Goal: Information Seeking & Learning: Learn about a topic

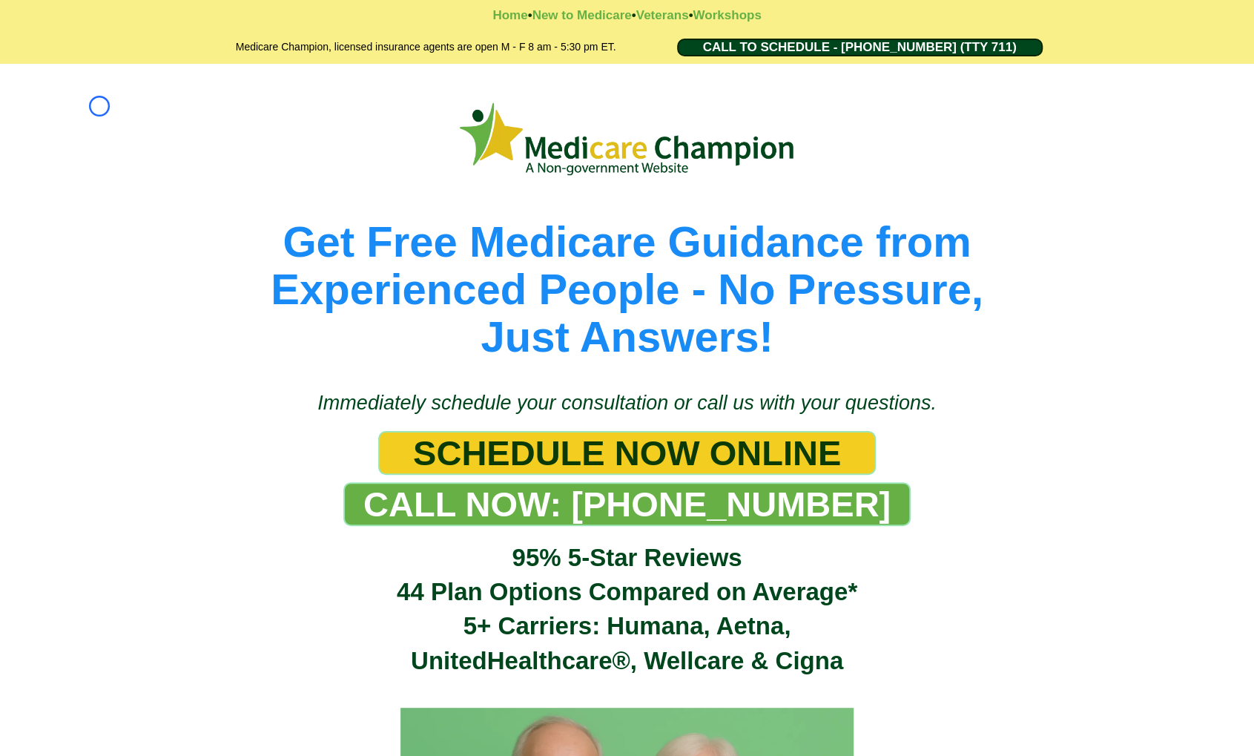
click at [99, 106] on div "Get Free Medicare Guidance from Experienced People - No Pressure, Just Answers!" at bounding box center [627, 220] width 1254 height 312
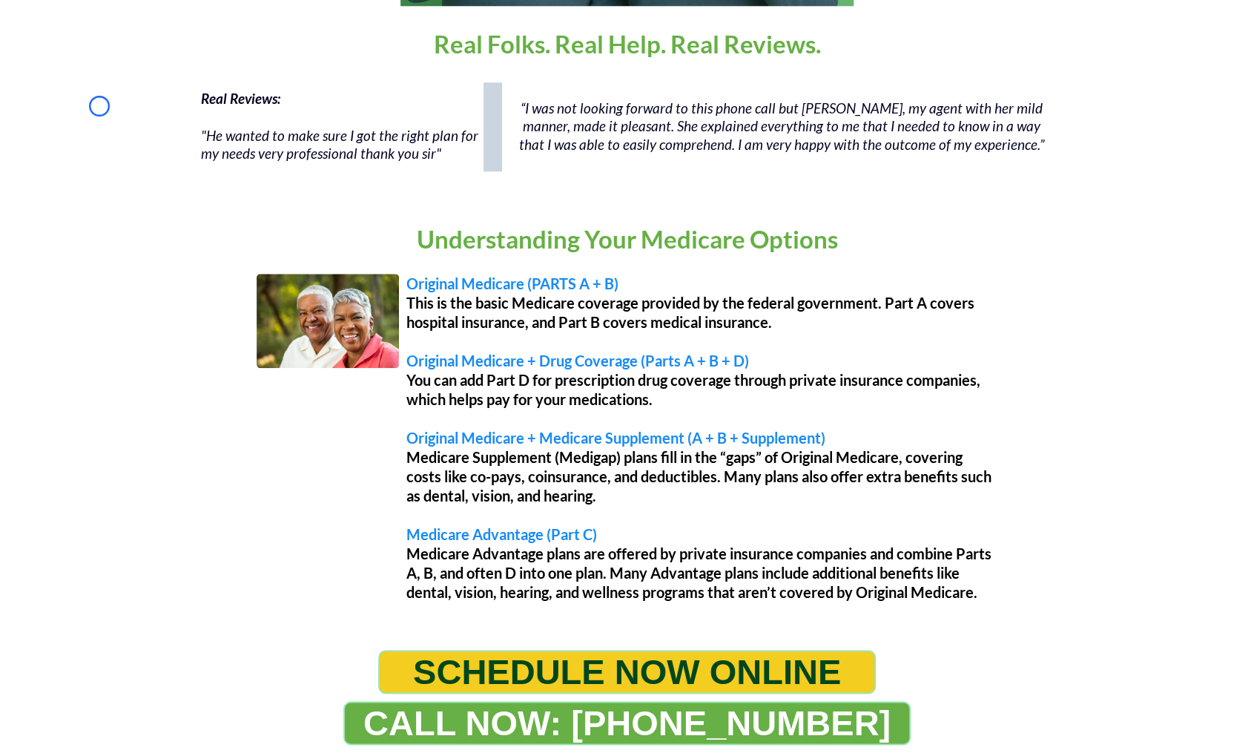
scroll to position [1099, 0]
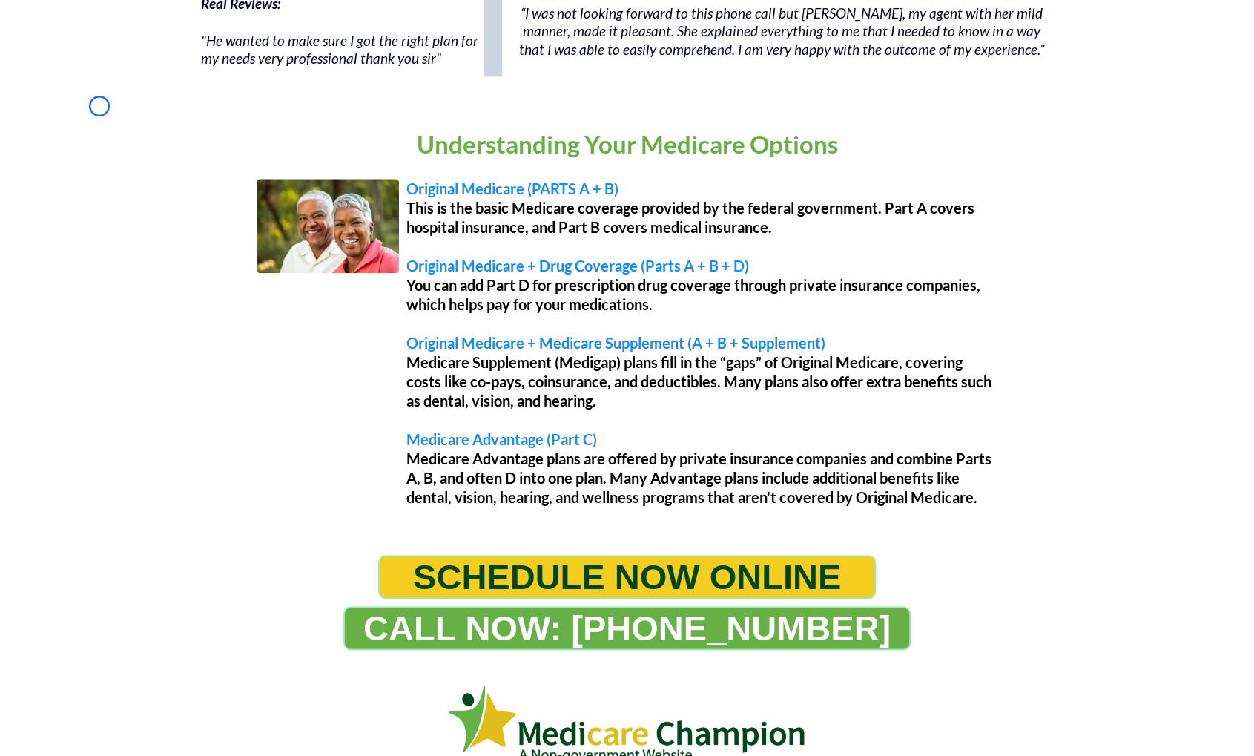
click at [99, 106] on div "Understanding Your Medicare Options Original Medicare (PARTS A + B) This is the…" at bounding box center [627, 319] width 1254 height 441
click at [144, 80] on div "Real Reviews: "He wanted to make sure I got the right plan for my needs very pr…" at bounding box center [627, 39] width 1254 height 119
click at [88, 92] on div "Real Reviews: "He wanted to make sure I got the right plan for my needs very pr…" at bounding box center [627, 39] width 1254 height 119
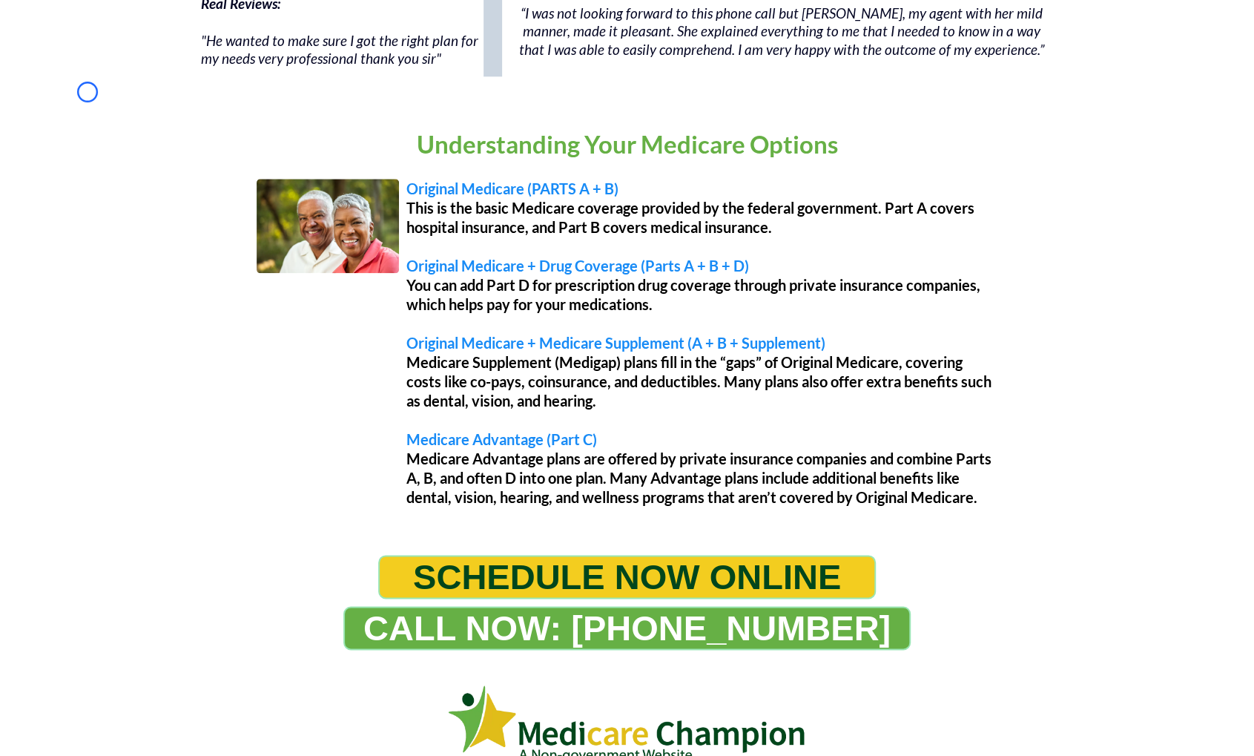
scroll to position [0, 0]
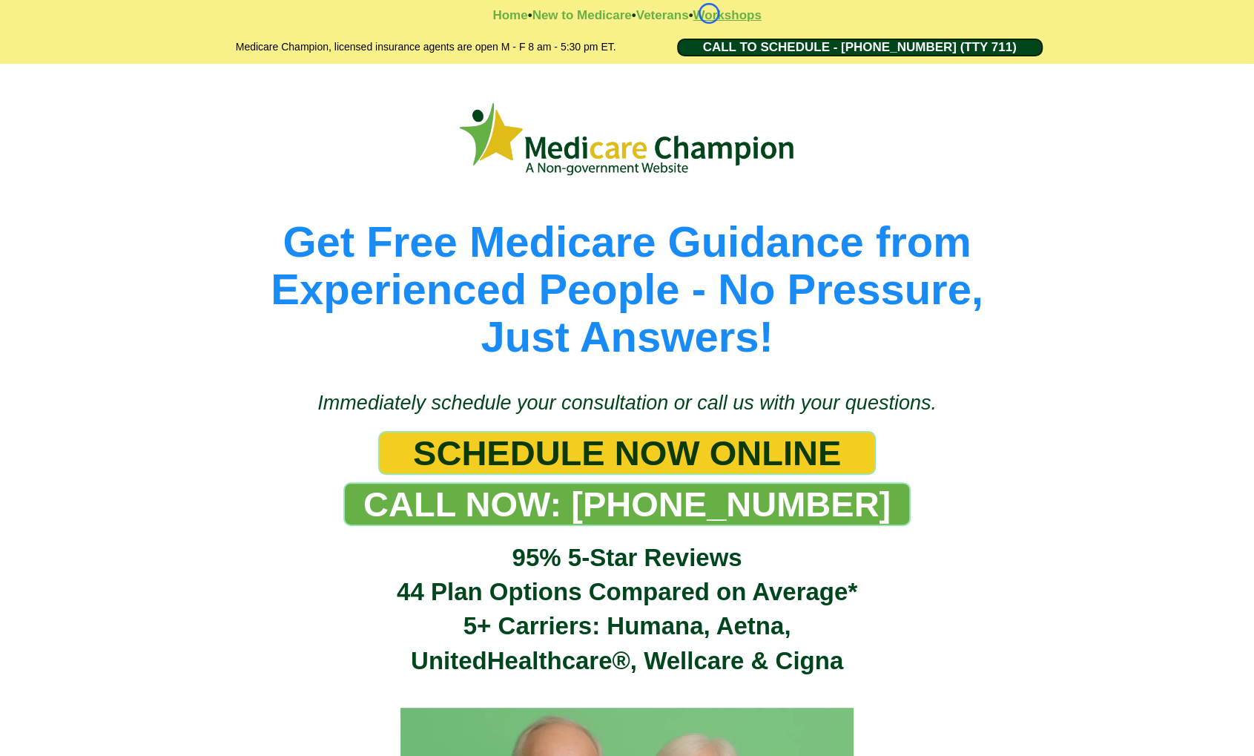
click at [709, 13] on strong "Workshops" at bounding box center [727, 15] width 68 height 14
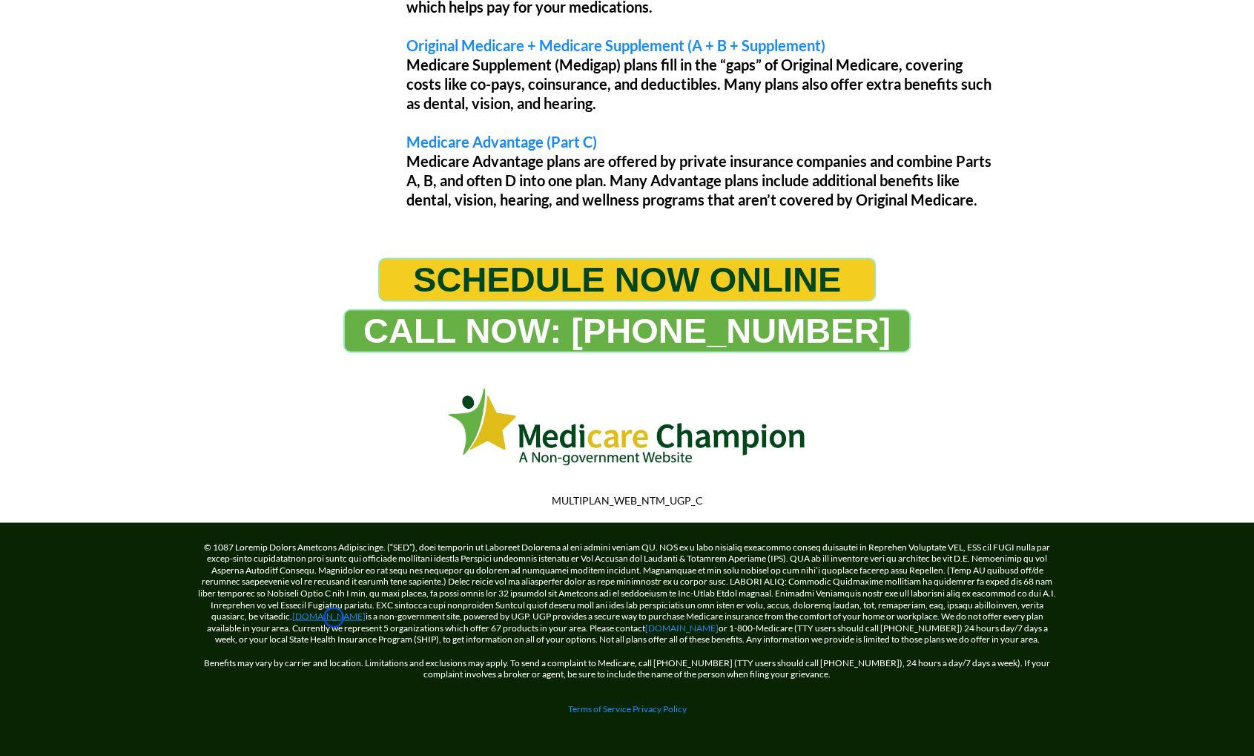
click at [334, 617] on link "[DOMAIN_NAME]" at bounding box center [328, 615] width 73 height 11
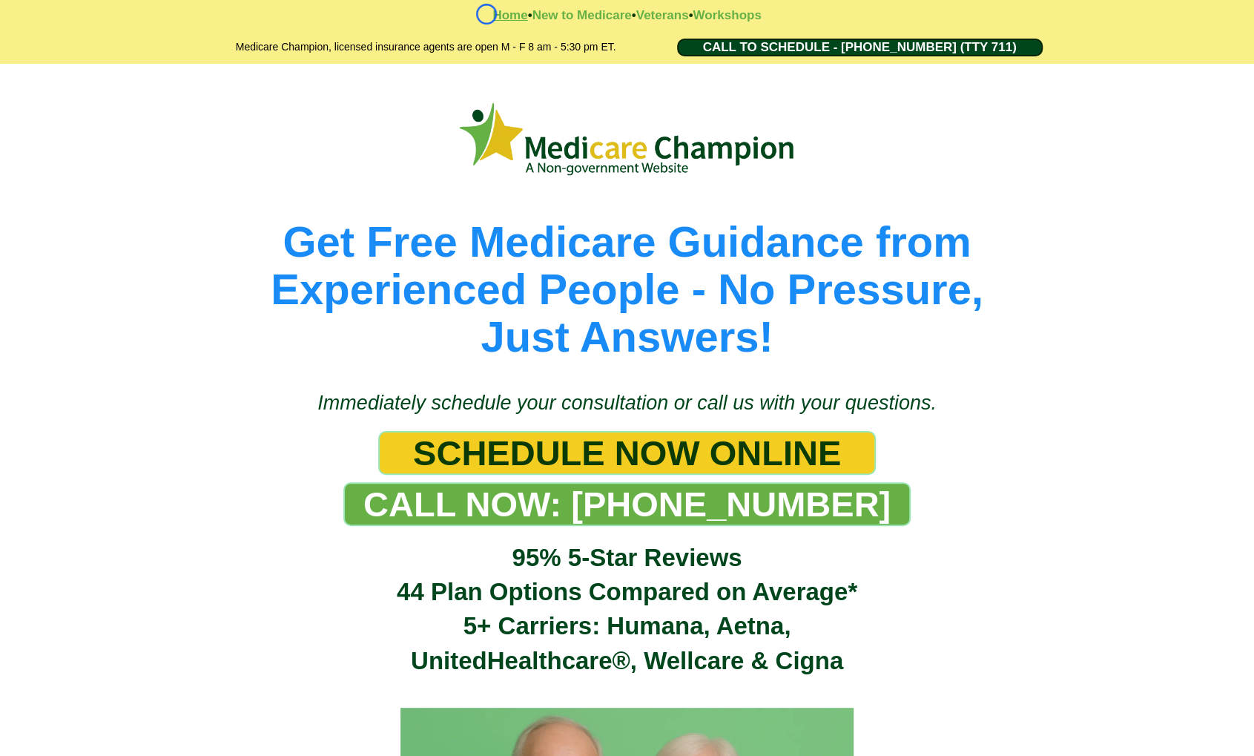
click at [493, 14] on strong "Home" at bounding box center [510, 15] width 35 height 14
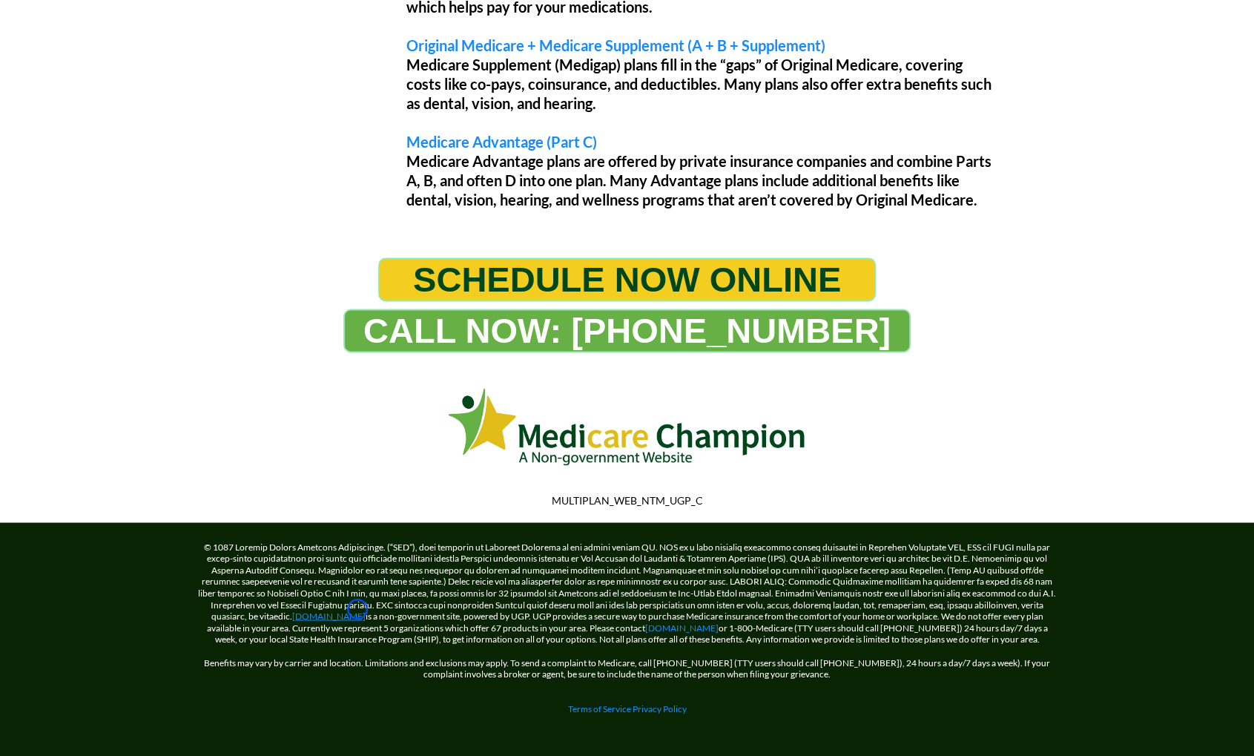
click at [358, 610] on link "[DOMAIN_NAME]" at bounding box center [328, 615] width 73 height 11
click at [697, 626] on link "[DOMAIN_NAME]" at bounding box center [681, 627] width 73 height 11
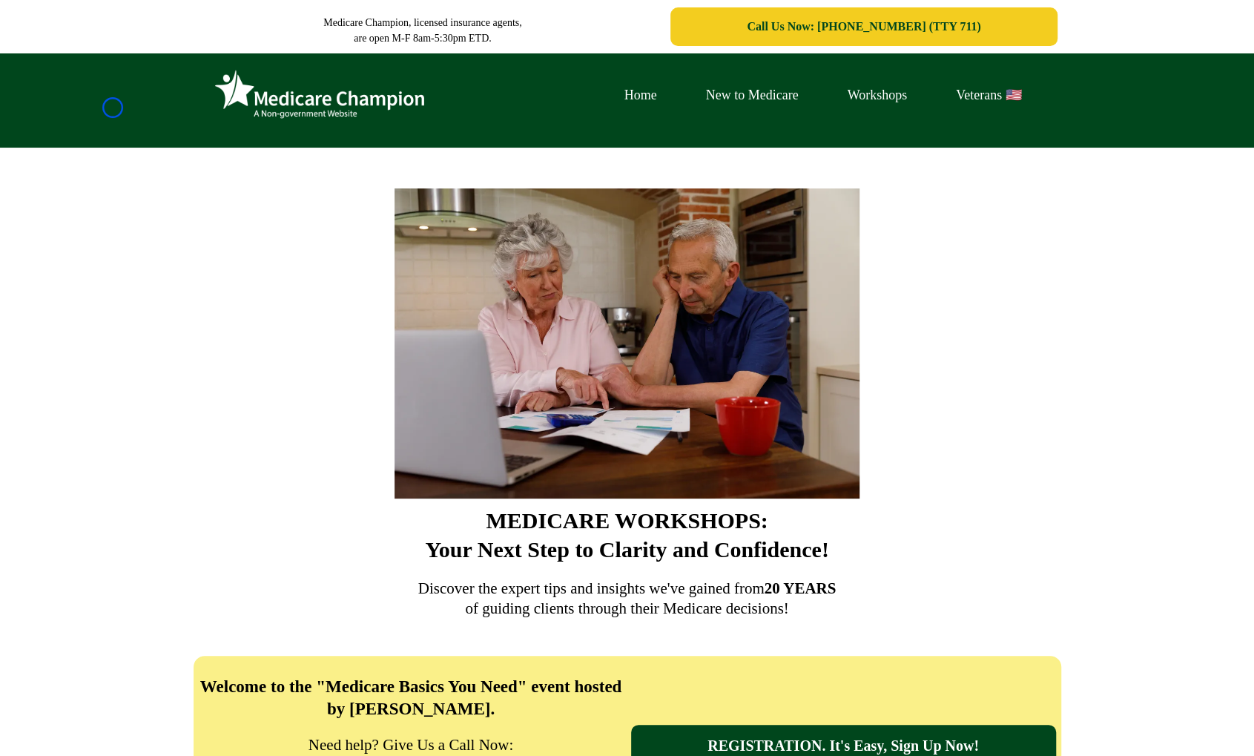
click at [113, 108] on div "Home New to Medicare Workshops Veterans 🇺🇸" at bounding box center [627, 100] width 1254 height 94
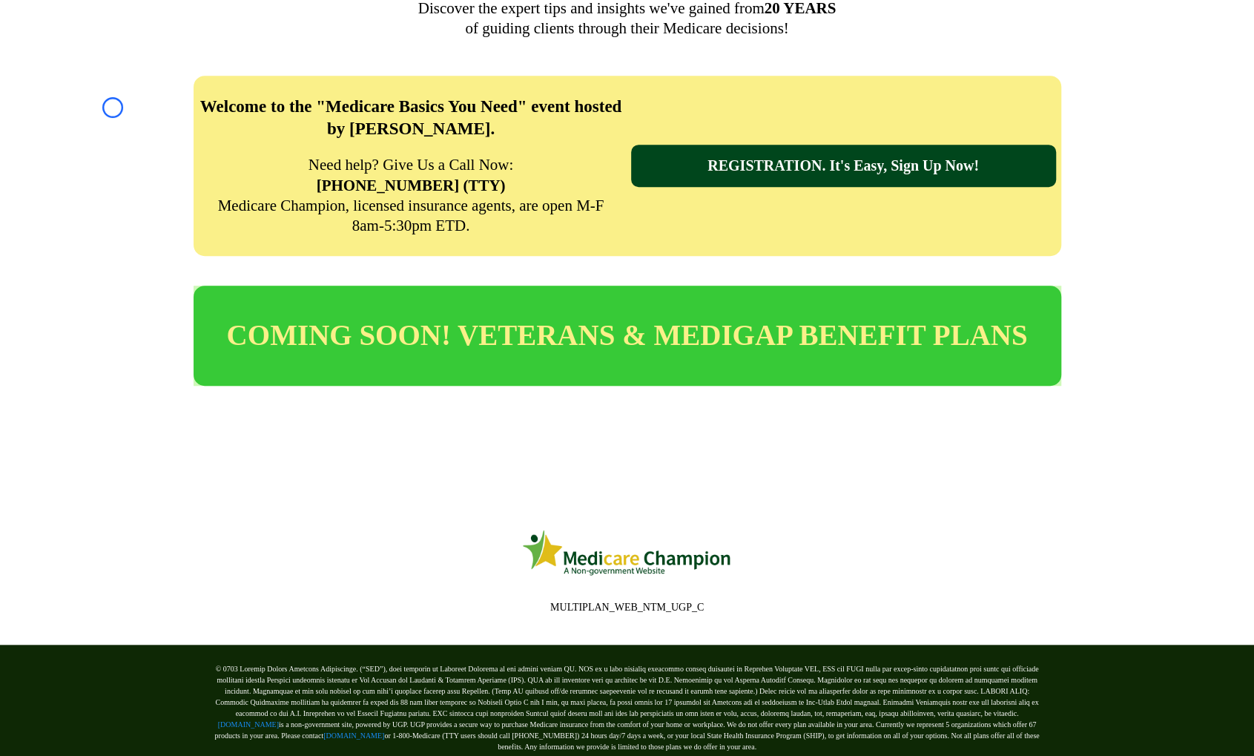
scroll to position [672, 0]
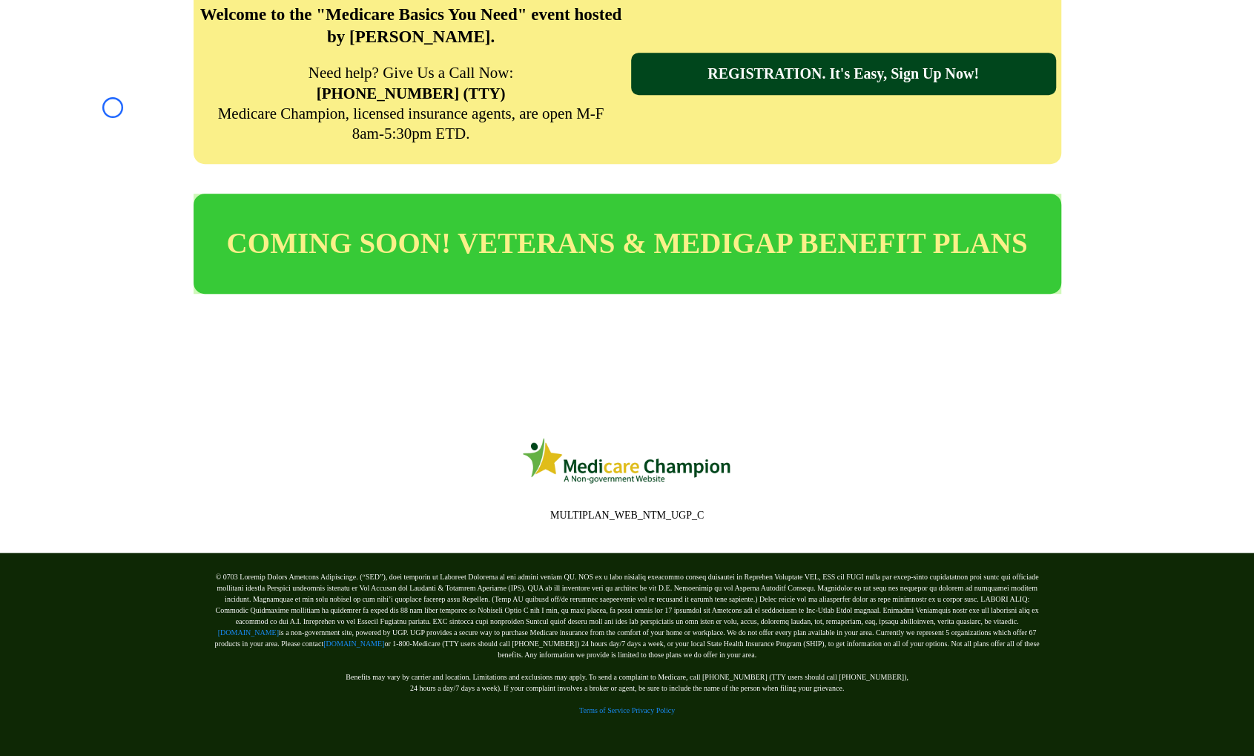
click at [113, 108] on div "Welcome to the "Medicare Basics You Need" event hosted by Amy Rieg. Need help? …" at bounding box center [627, 74] width 1254 height 210
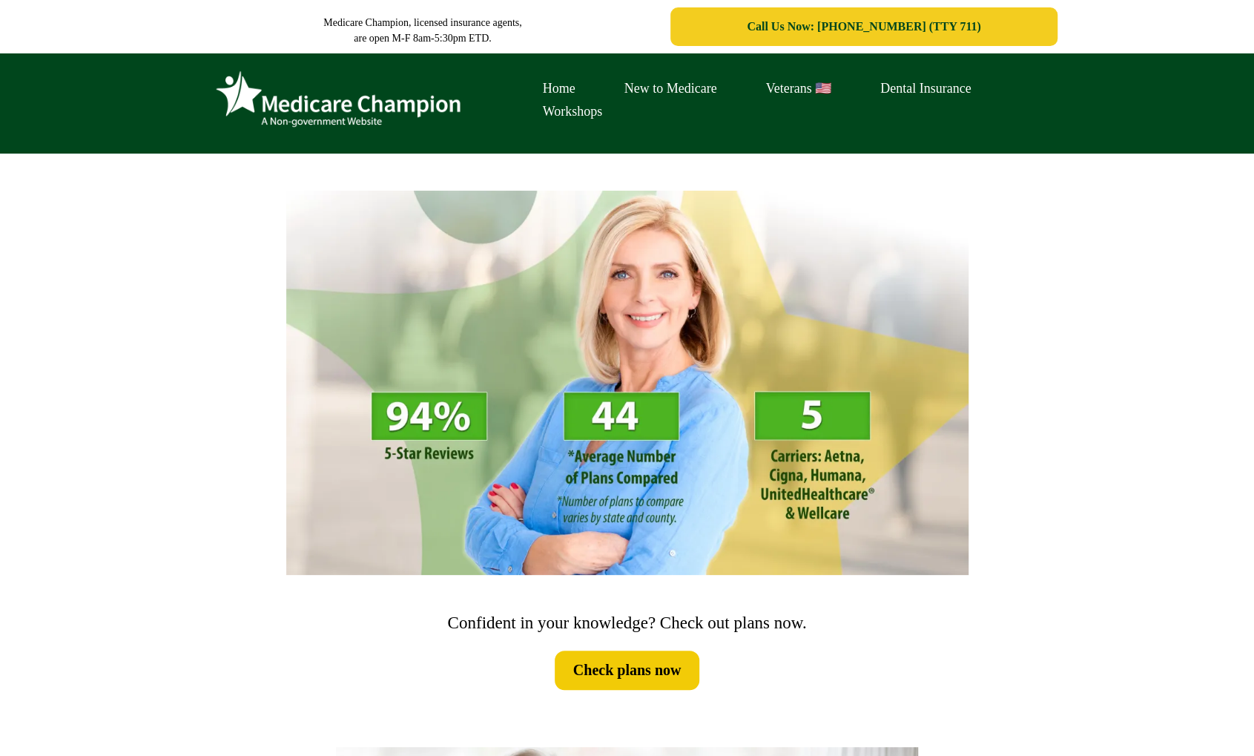
click at [126, 107] on div "Home New to Medicare Veterans 🇺🇸 Dental Insurance Workshops" at bounding box center [627, 103] width 1254 height 100
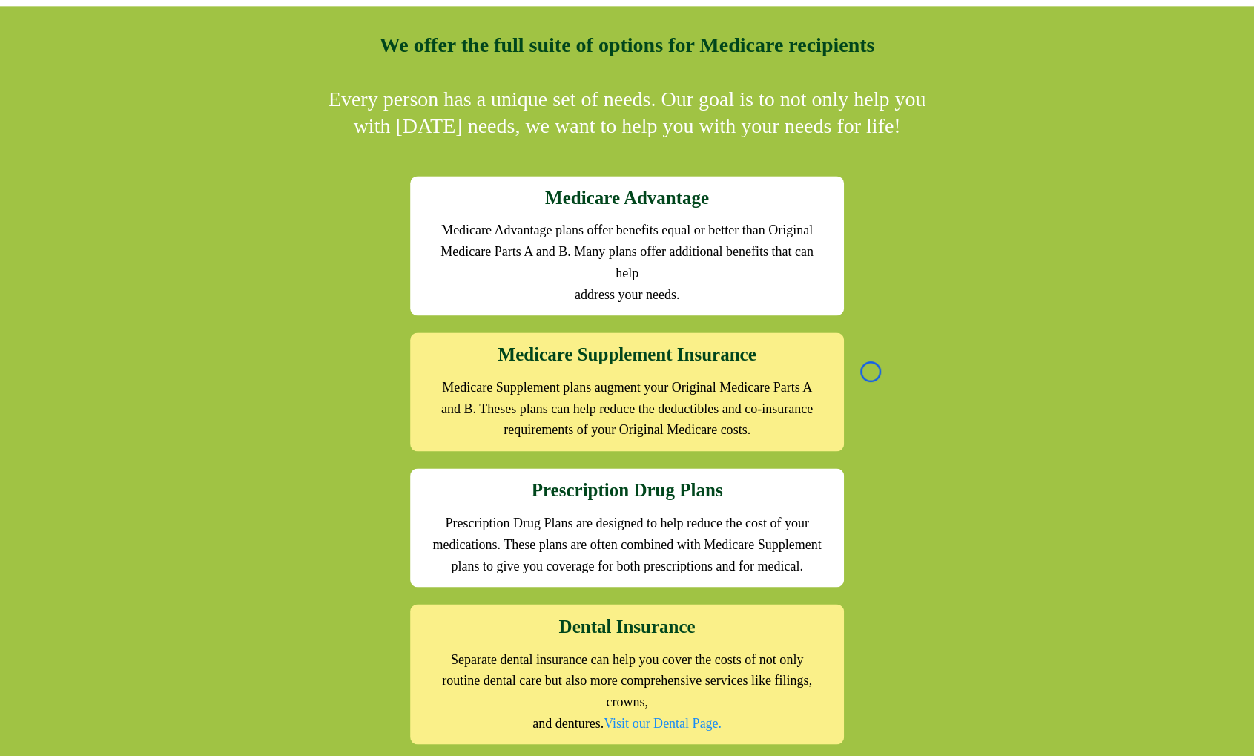
scroll to position [1454, 0]
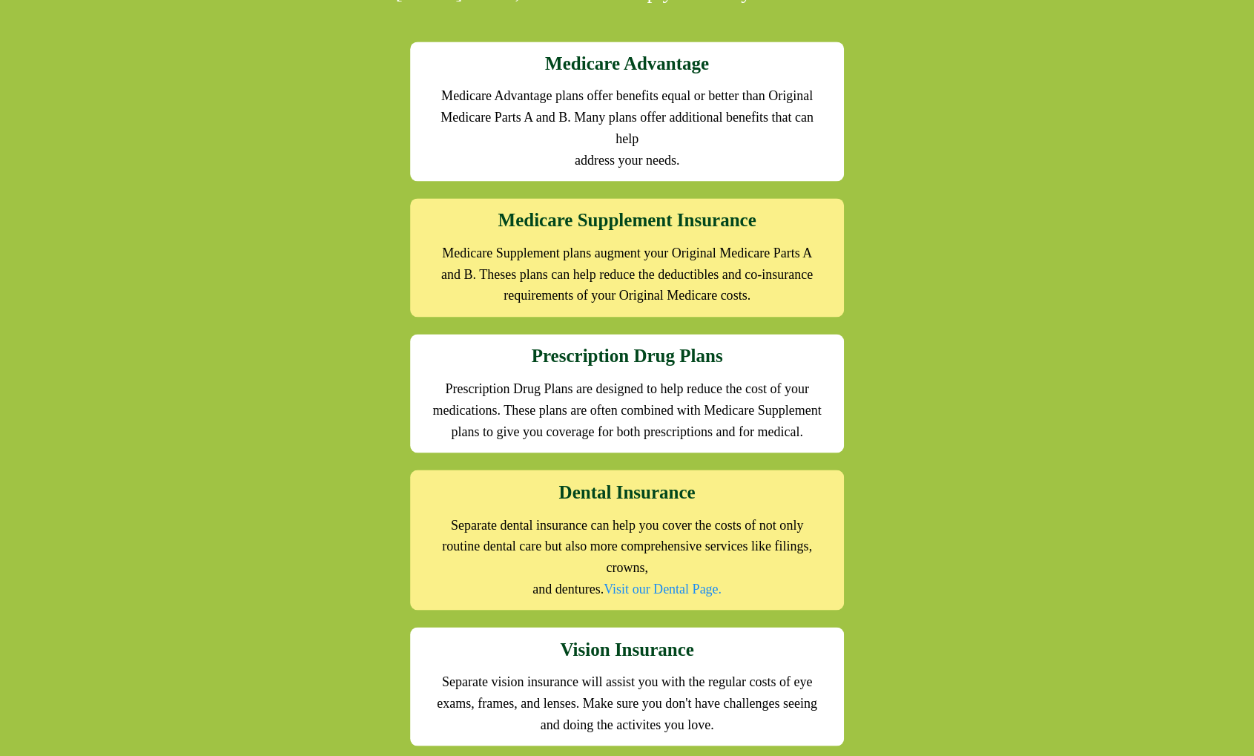
click at [126, 107] on div "We offer the full suite of options for Medicare recipients Every person has a u…" at bounding box center [627, 391] width 1254 height 1039
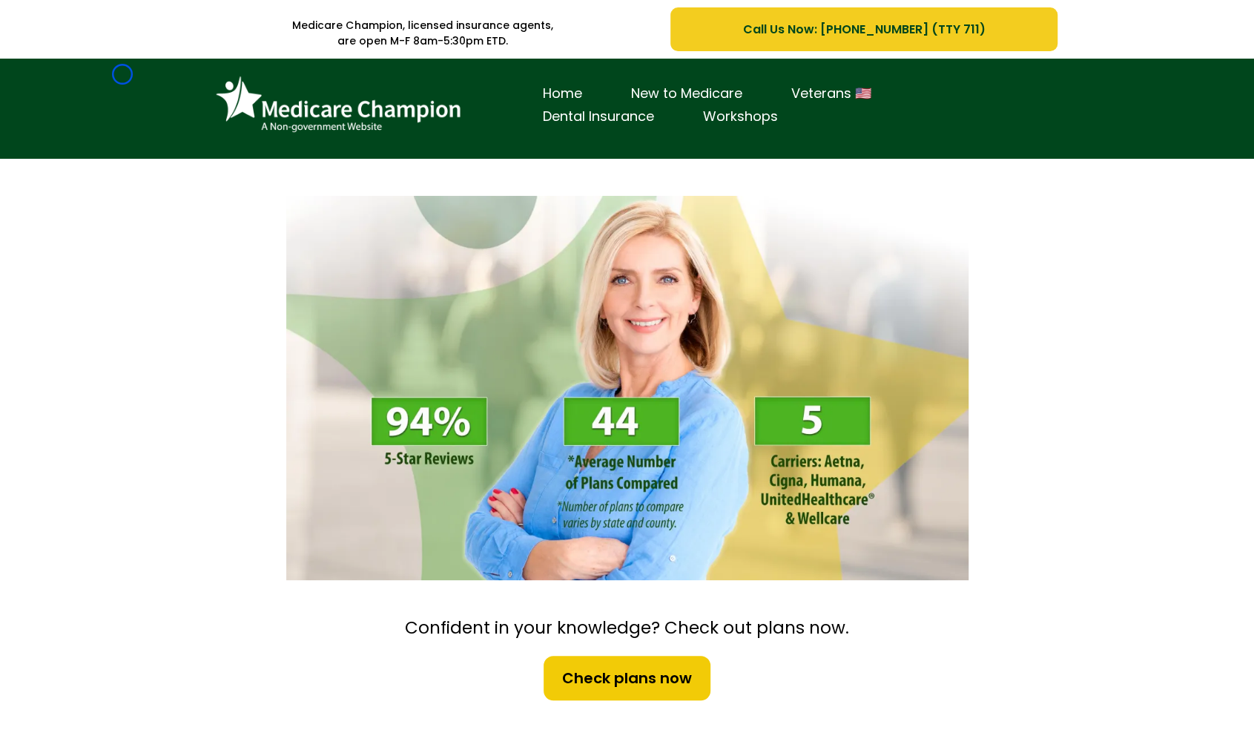
click at [122, 74] on div "Home New to Medicare Veterans 🇺🇸 Dental Insurance Workshops" at bounding box center [627, 109] width 1254 height 100
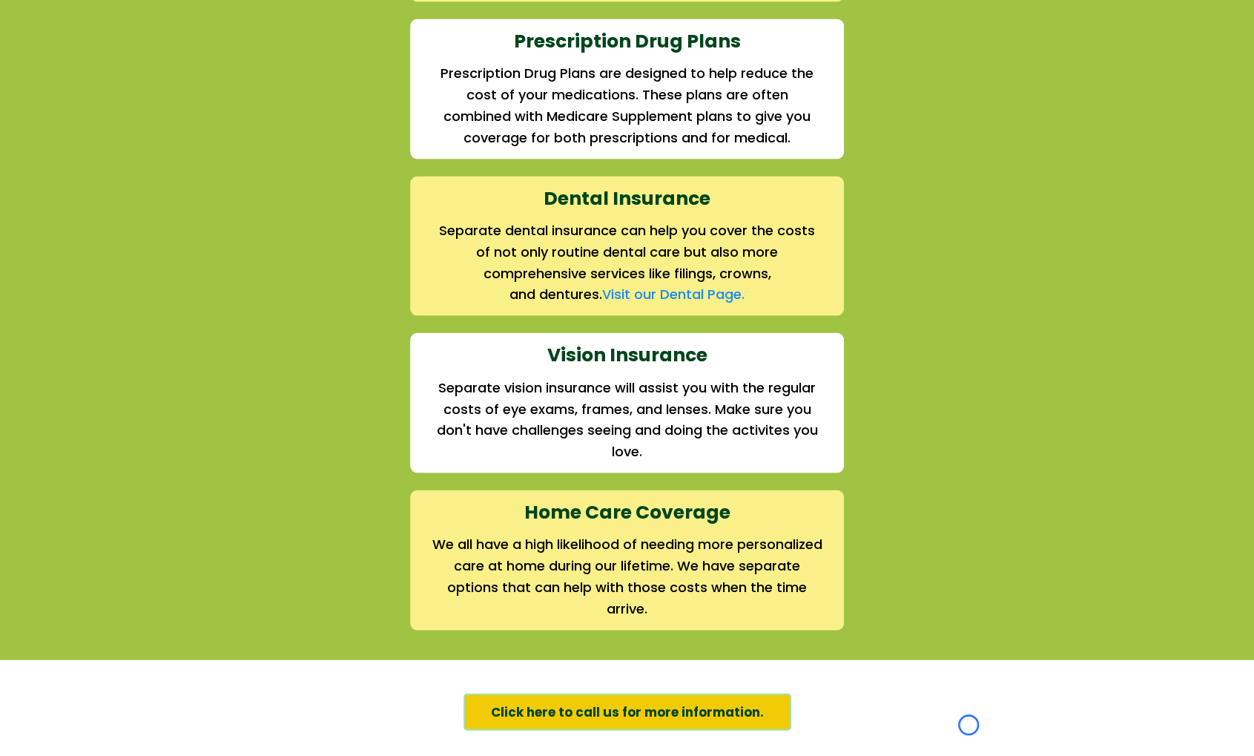
scroll to position [1903, 0]
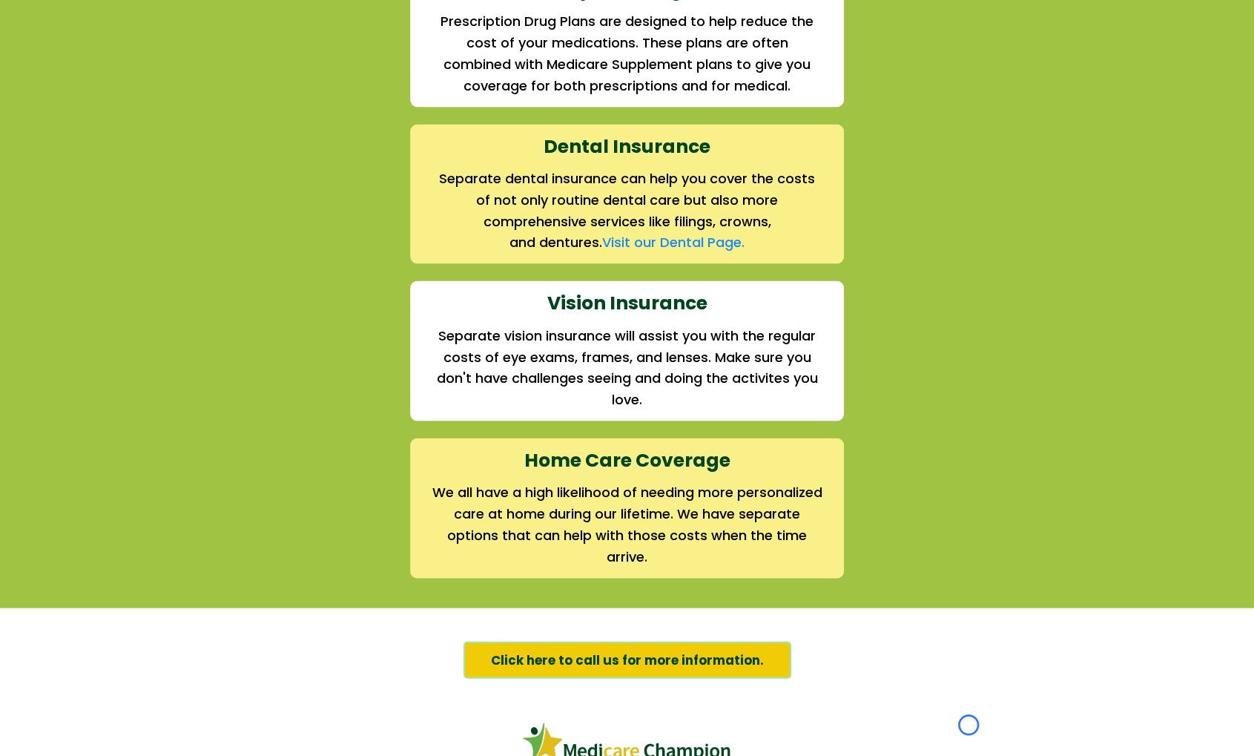
click at [122, 74] on div "We offer the full suite of options for Medicare recipients Every person has a u…" at bounding box center [627, 31] width 1254 height 1151
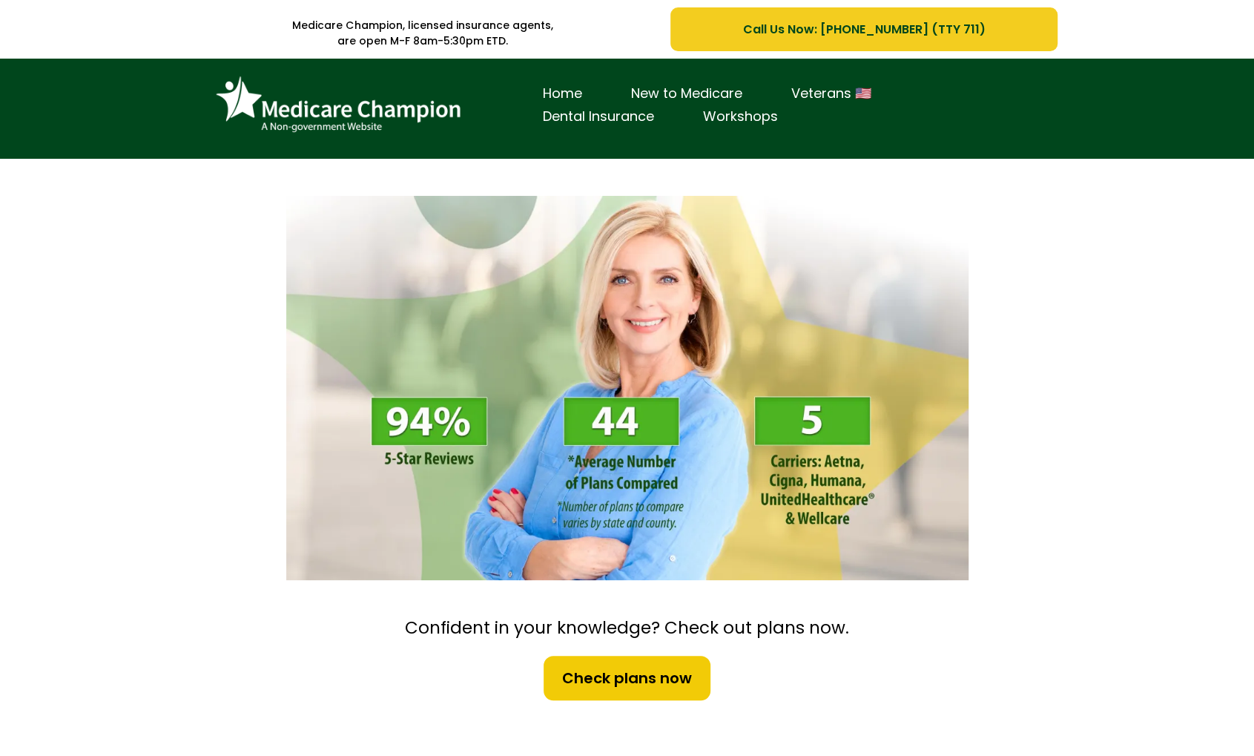
click at [79, 129] on div "Home New to Medicare Veterans 🇺🇸 Dental Insurance Workshops" at bounding box center [627, 109] width 1254 height 100
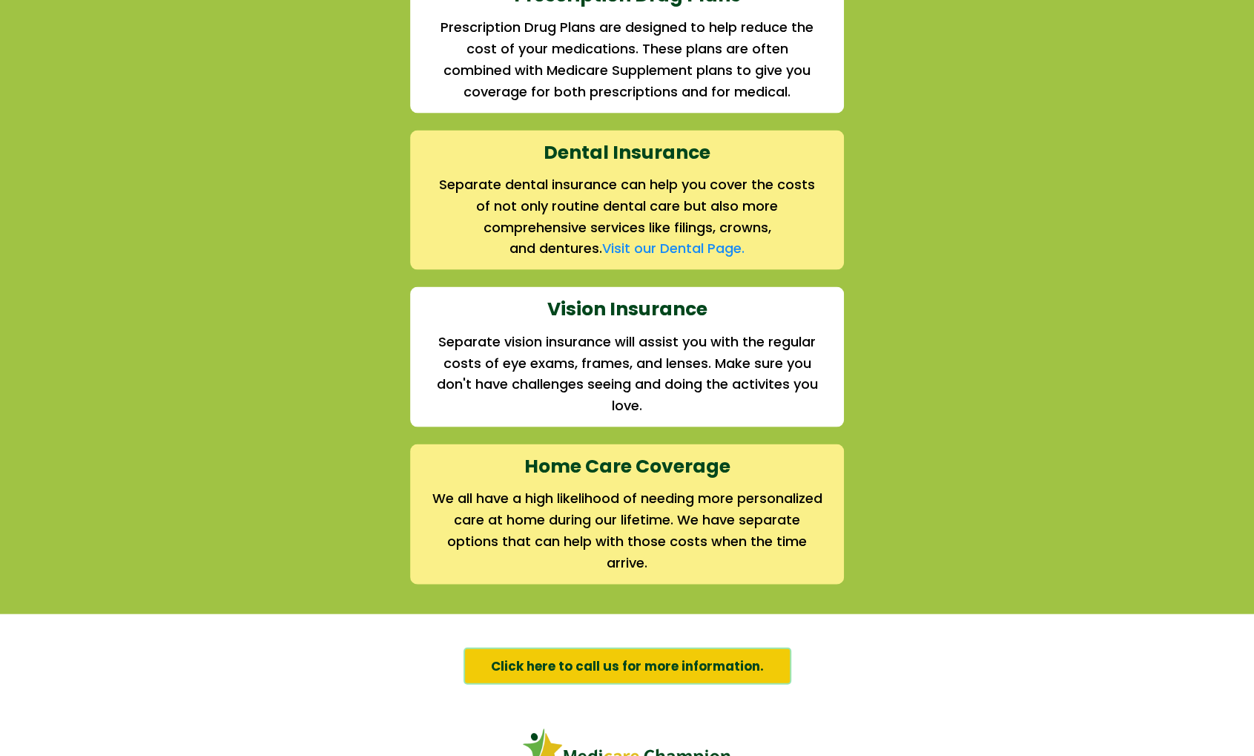
scroll to position [1954, 0]
